Goal: Book appointment/travel/reservation

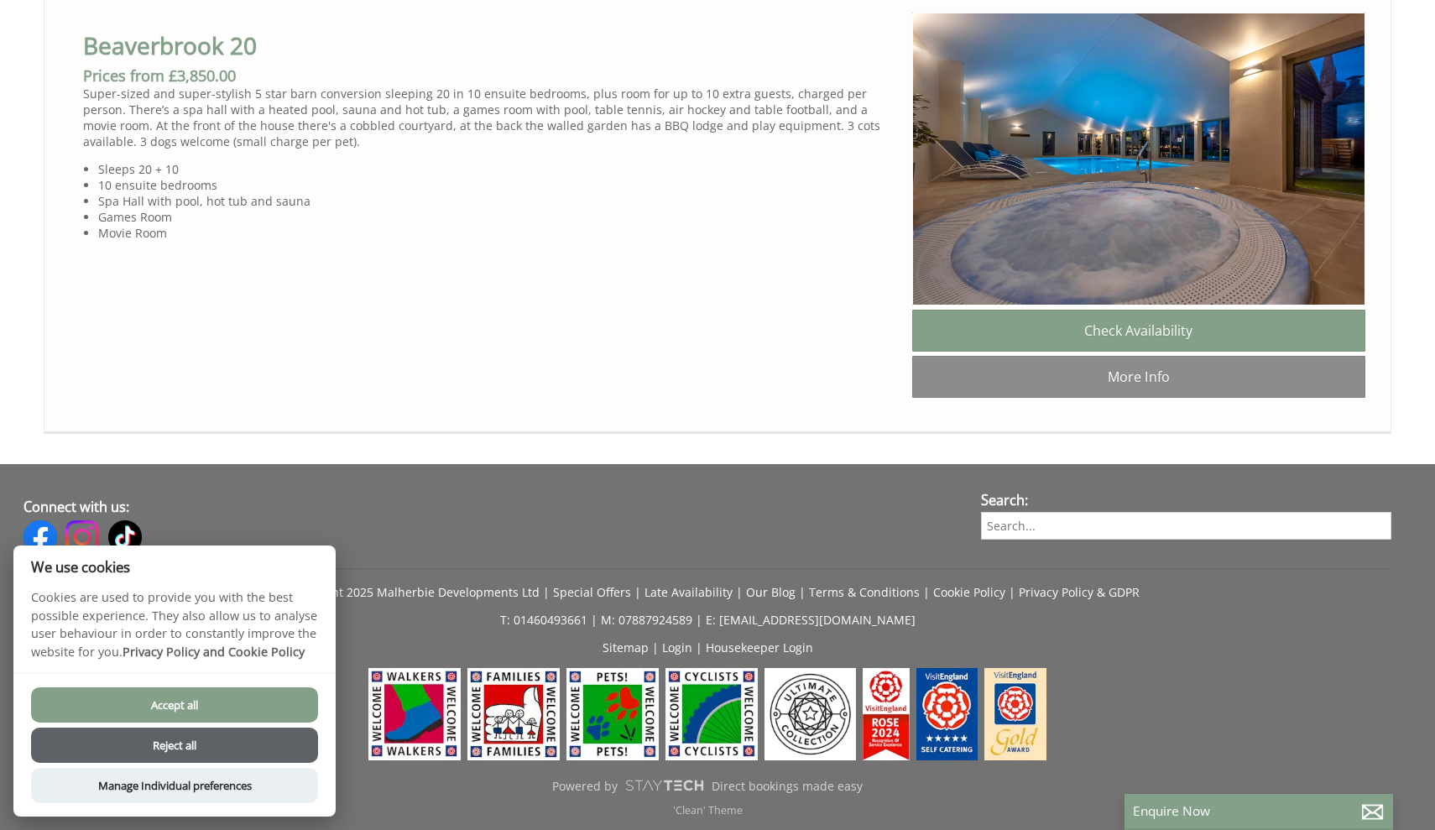
scroll to position [1532, 0]
click at [201, 704] on button "Accept all" at bounding box center [174, 704] width 287 height 35
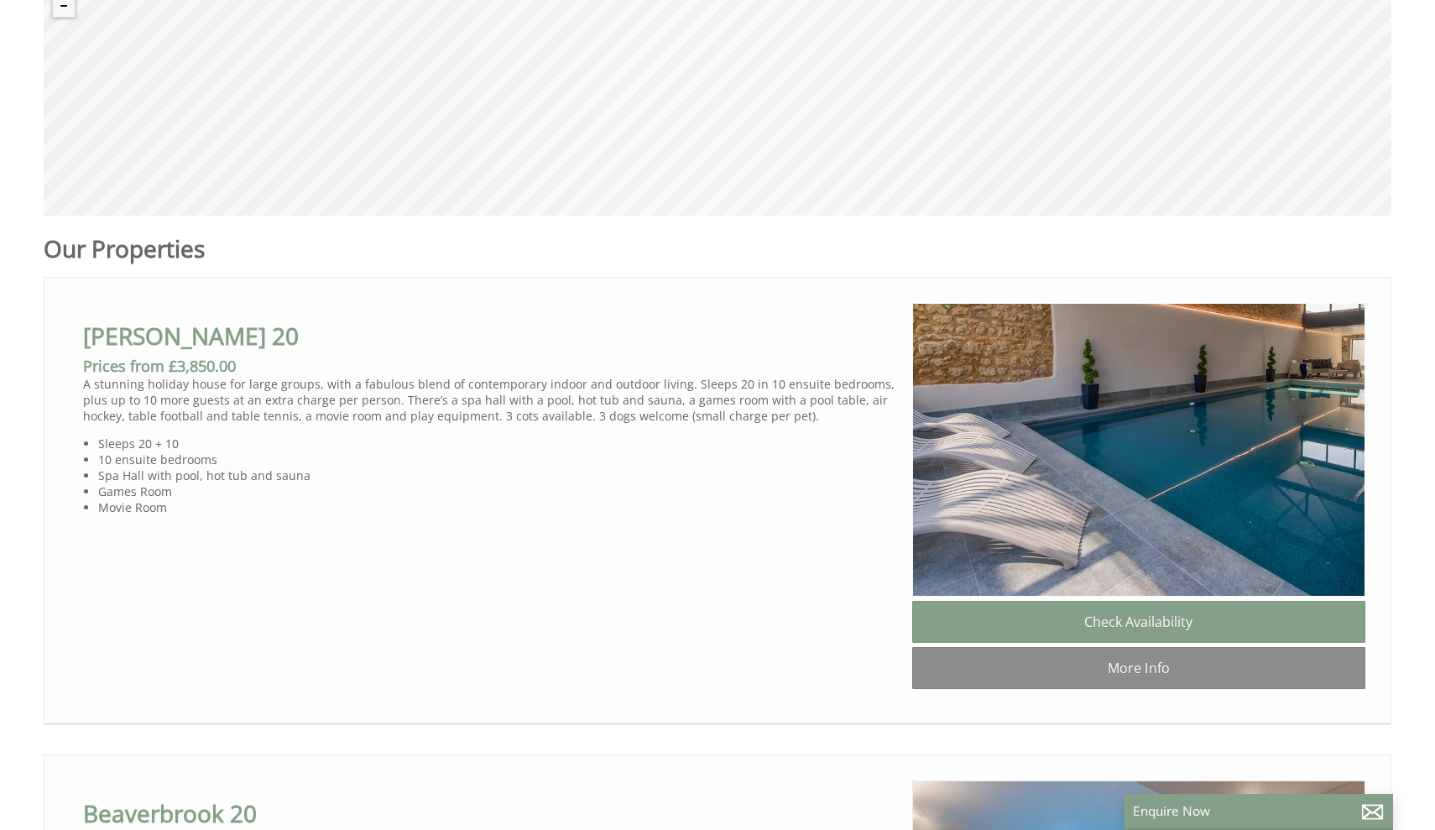
scroll to position [744, 0]
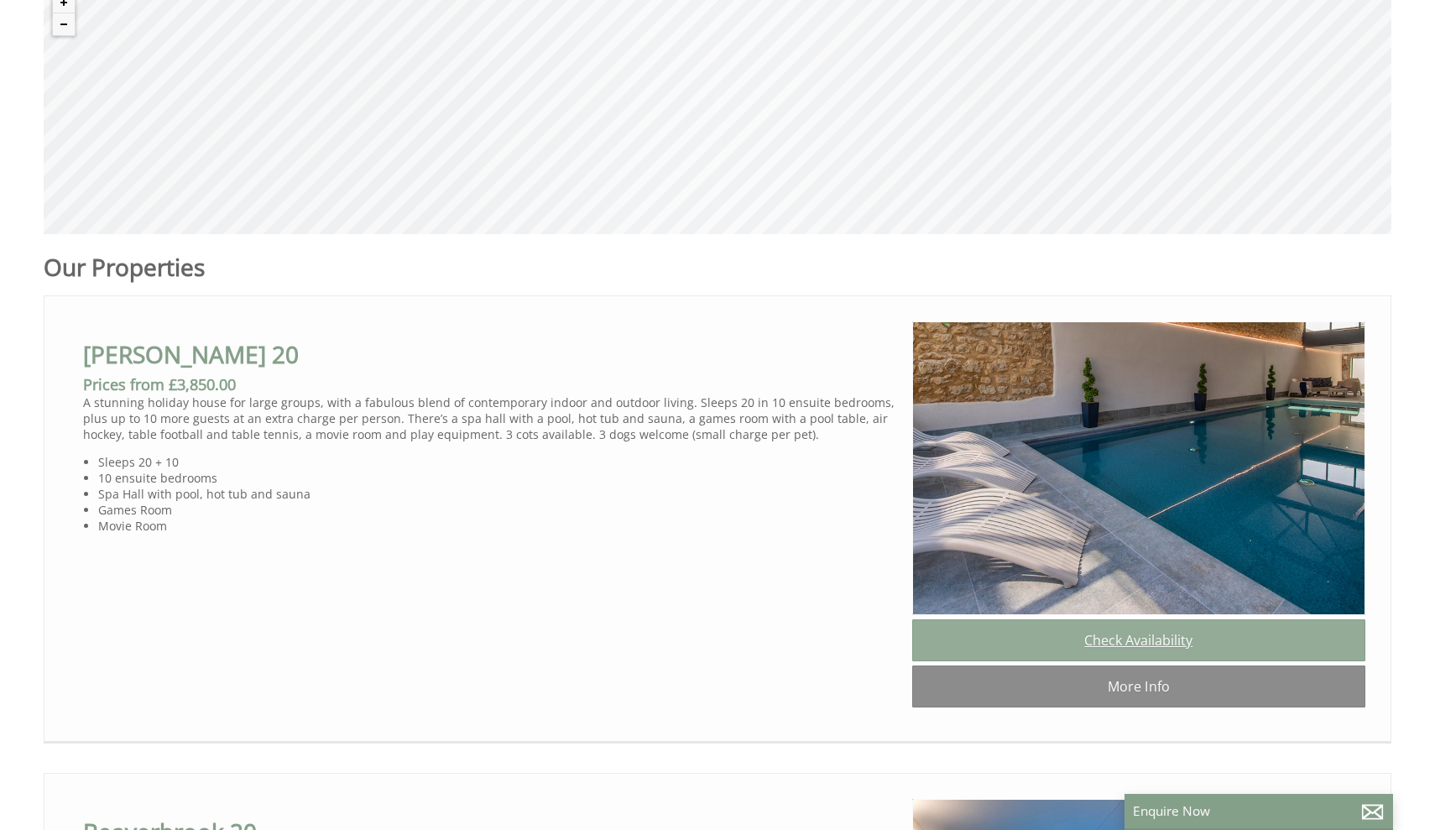
click at [1150, 645] on link "Check Availability" at bounding box center [1138, 640] width 453 height 42
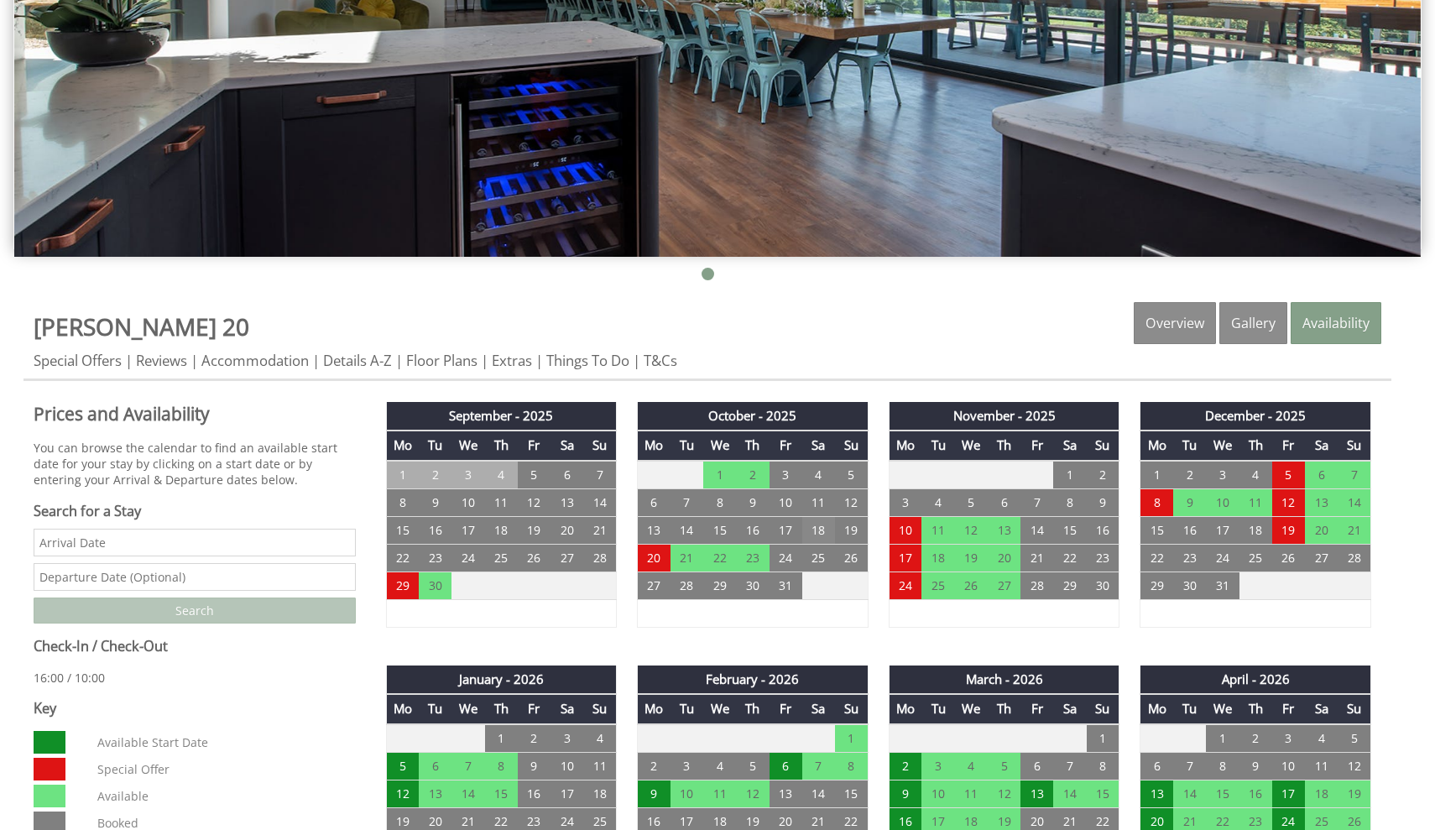
scroll to position [425, 0]
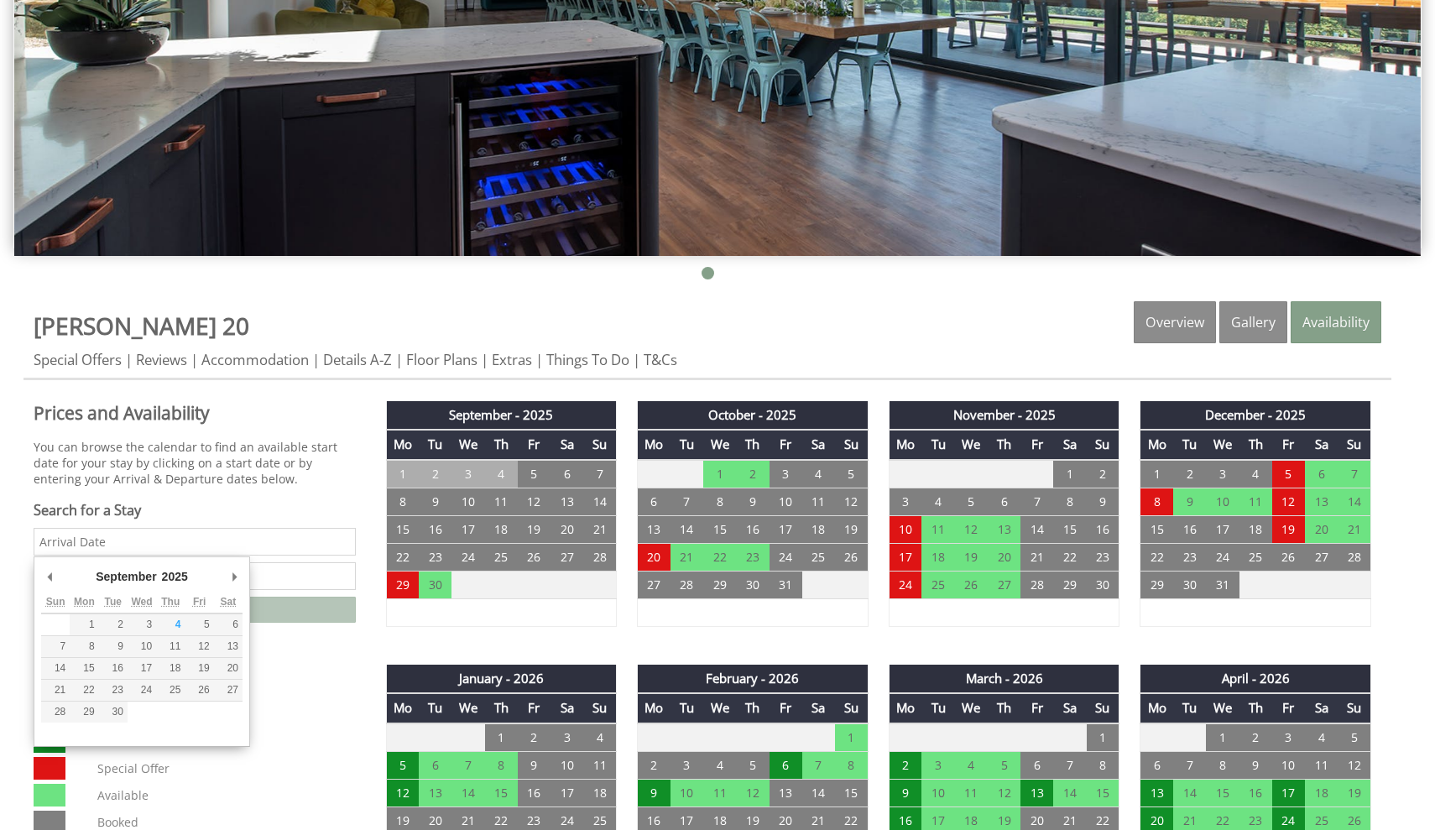
click at [97, 535] on input "Date" at bounding box center [195, 542] width 322 height 28
type input "[DATE]"
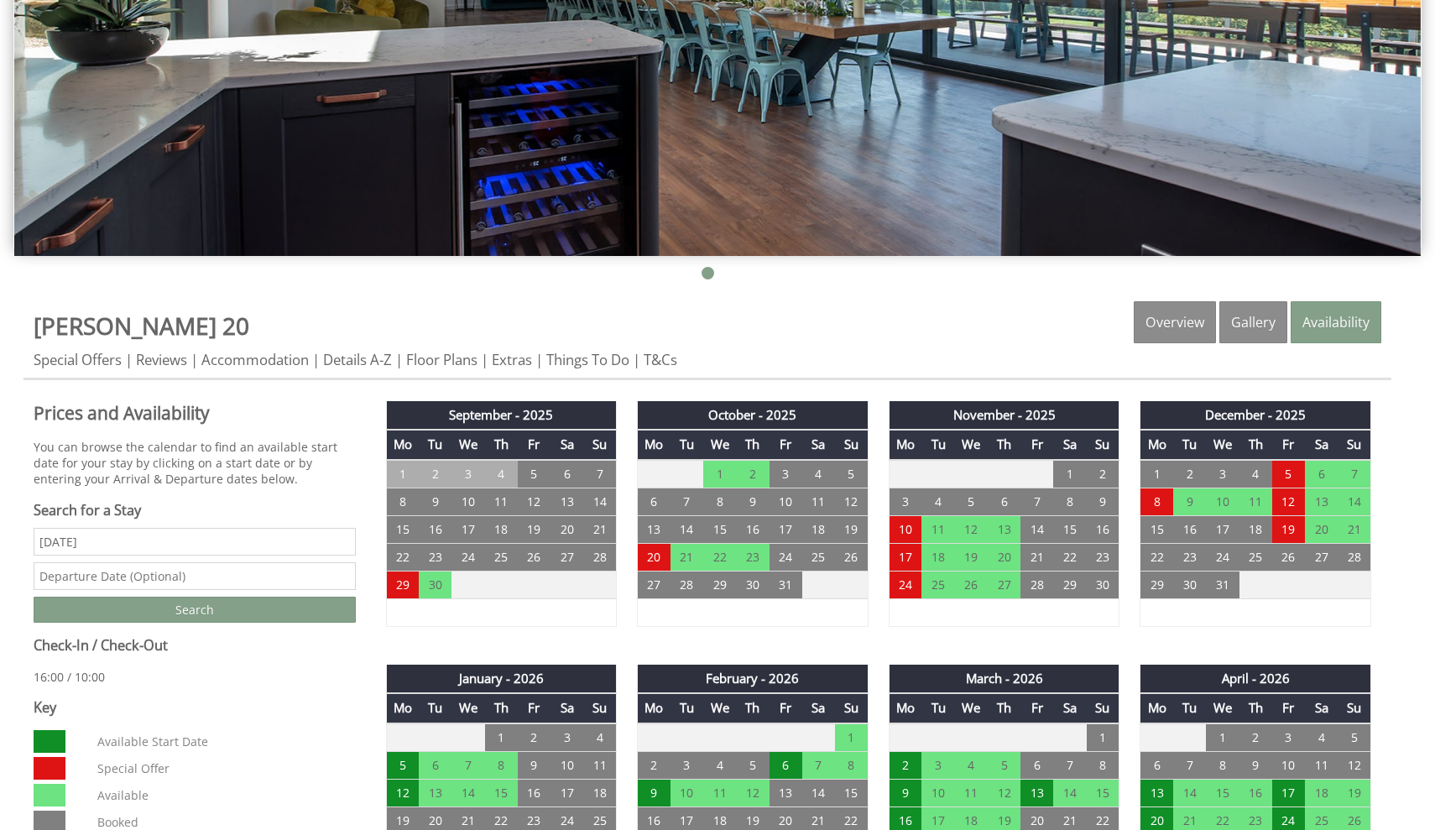
click at [95, 580] on input "text" at bounding box center [195, 576] width 322 height 28
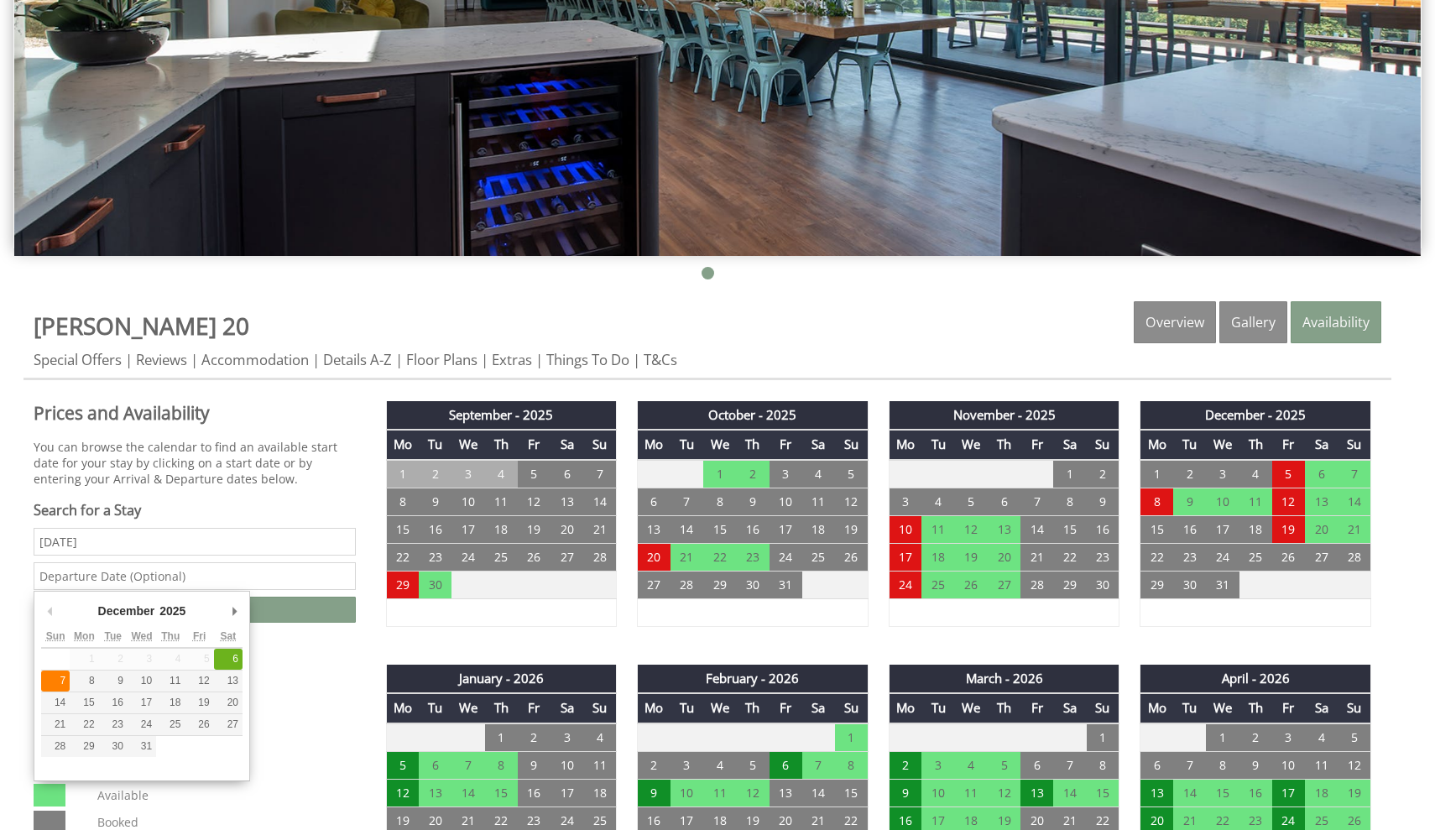
type input "[DATE]"
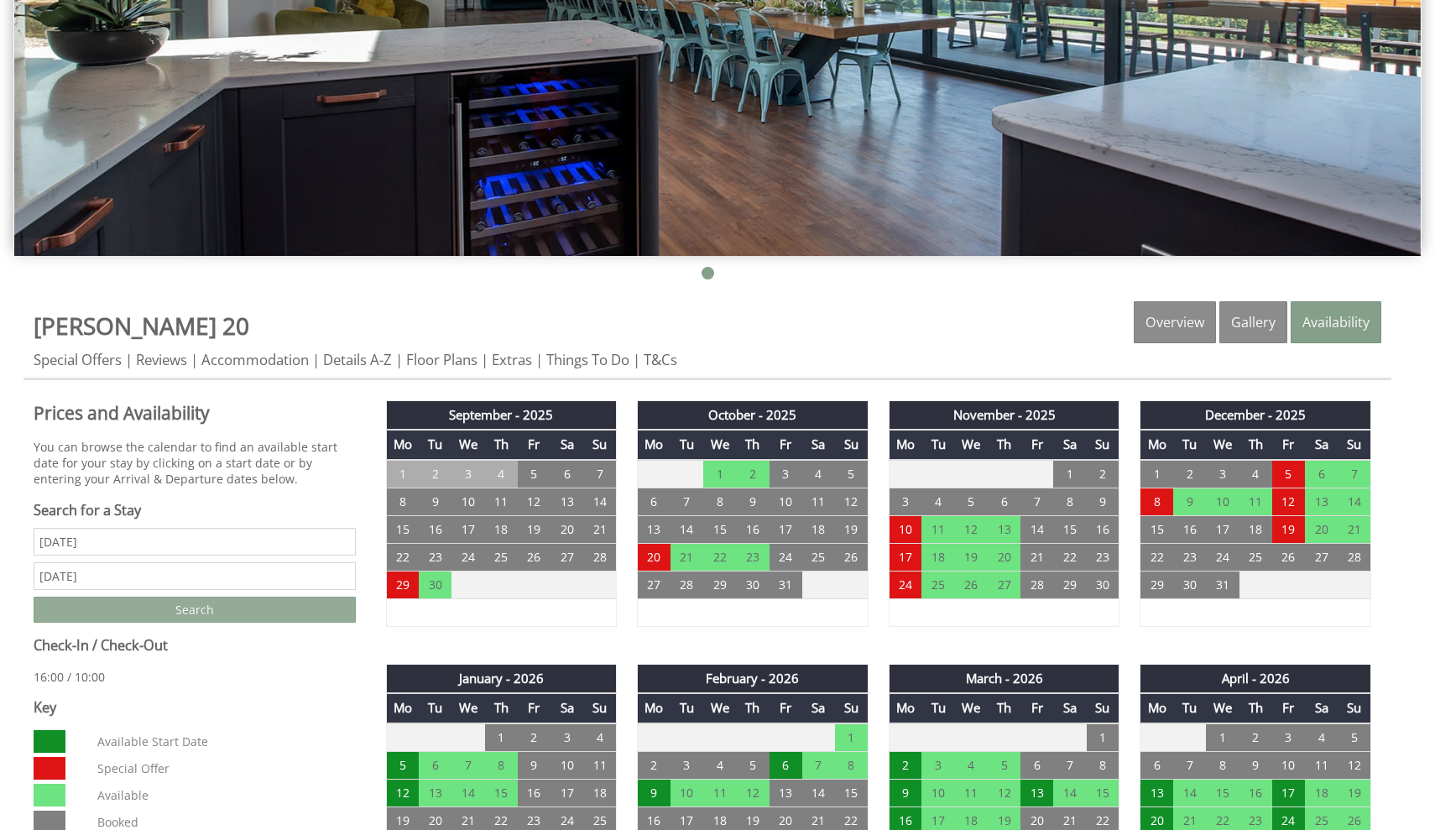
click at [176, 611] on input "Search" at bounding box center [195, 610] width 322 height 26
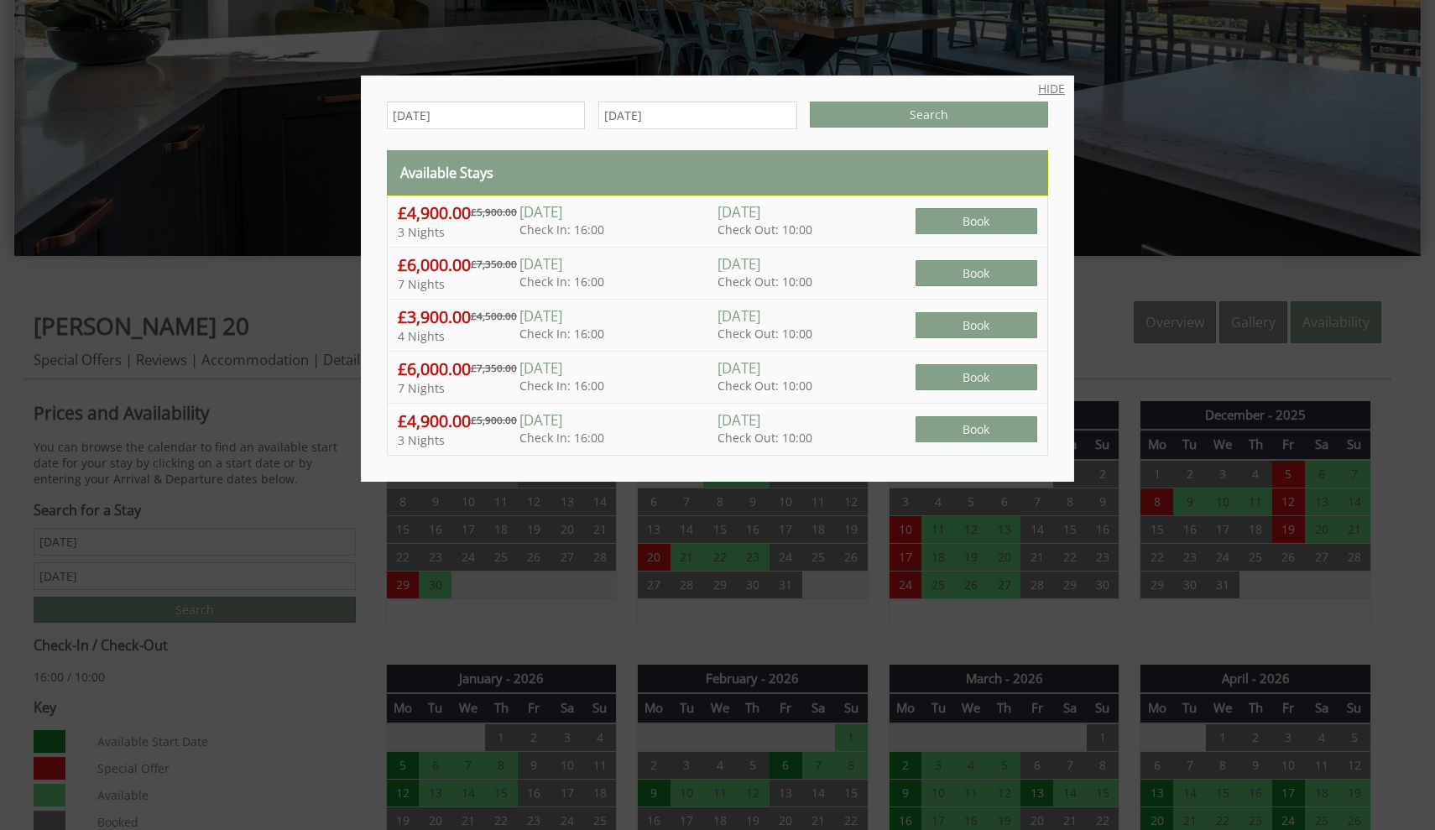
click at [1053, 87] on link "HIDE" at bounding box center [1051, 89] width 27 height 16
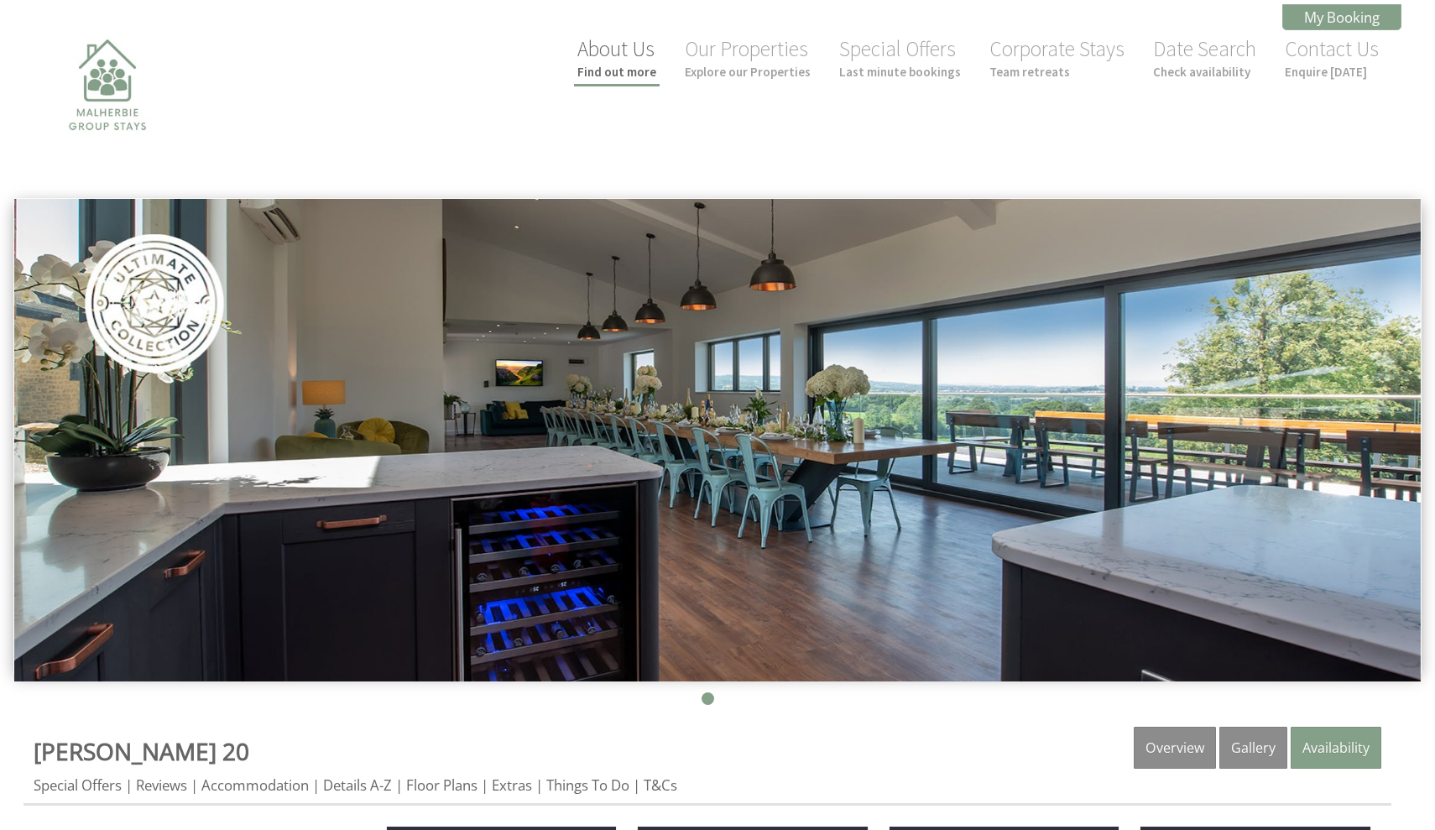
scroll to position [0, 0]
